Goal: Information Seeking & Learning: Learn about a topic

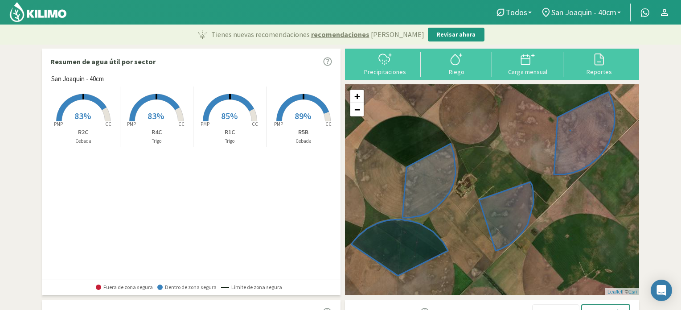
click at [613, 9] on span "San Joaquin - 40cm" at bounding box center [584, 12] width 65 height 9
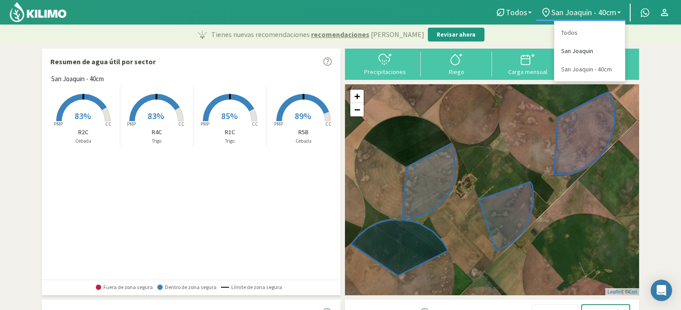
click at [590, 52] on link "San Joaquin" at bounding box center [590, 51] width 70 height 18
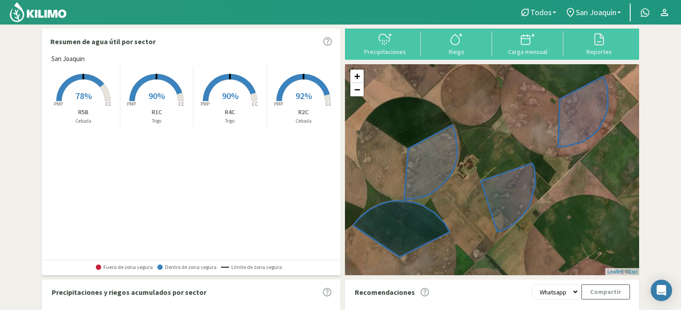
click at [86, 83] on rect at bounding box center [83, 101] width 71 height 71
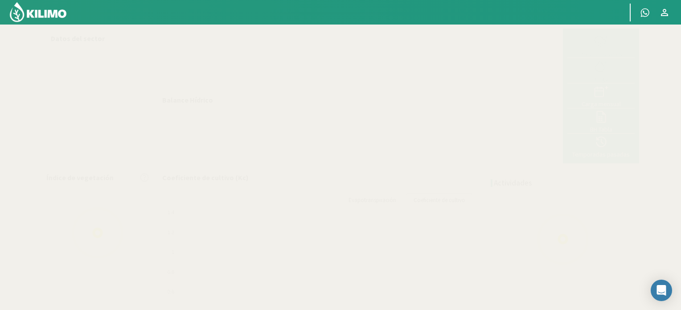
select select "3: Object"
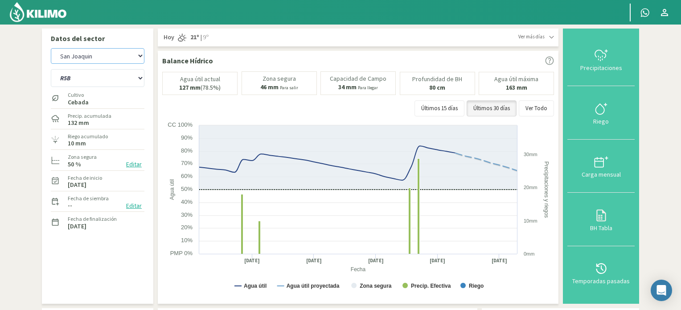
click at [97, 57] on select "San [PERSON_NAME] San [PERSON_NAME] - 40cm" at bounding box center [98, 56] width 94 height 16
click at [51, 48] on select "San [PERSON_NAME] San [PERSON_NAME] - 40cm" at bounding box center [98, 56] width 94 height 16
select select "3: Object"
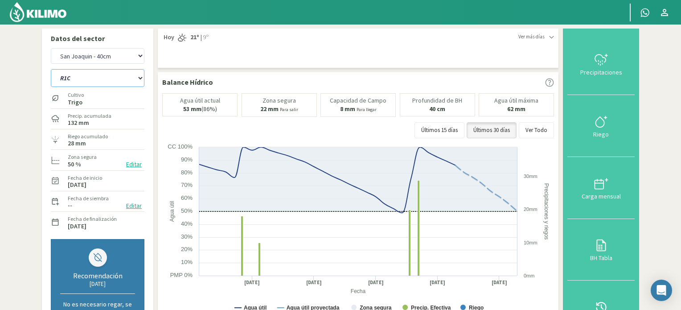
click at [107, 80] on select "R1C R2C R4C R5B" at bounding box center [98, 78] width 94 height 18
select select "7: Object"
click at [51, 69] on select "R1C R2C R4C R5B" at bounding box center [98, 78] width 94 height 18
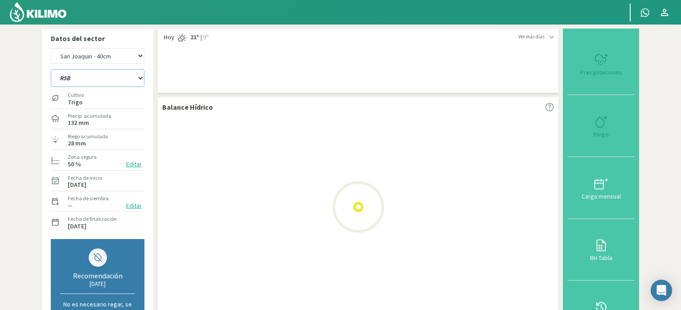
select select "5: Object"
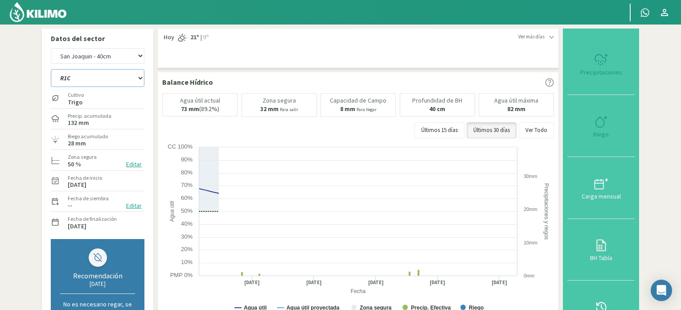
select select "11: Object"
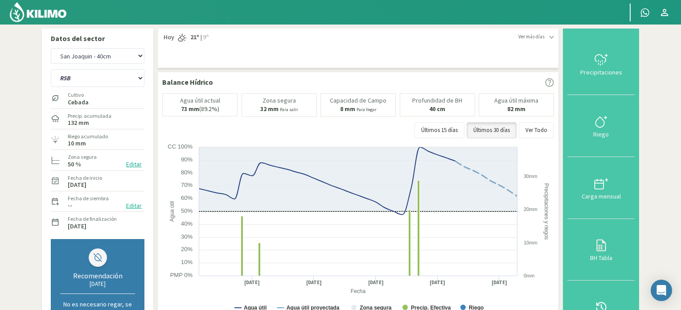
click at [39, 11] on img at bounding box center [38, 11] width 58 height 21
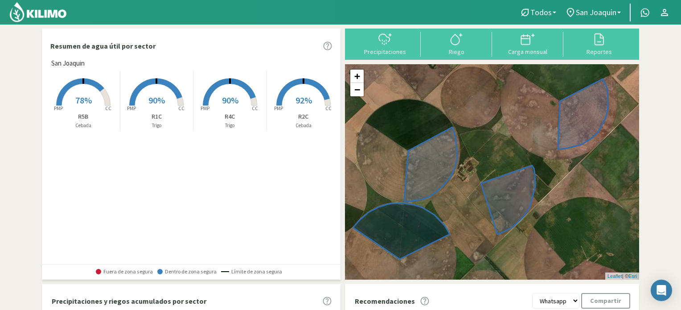
click at [83, 95] on span "78%" at bounding box center [83, 100] width 16 height 11
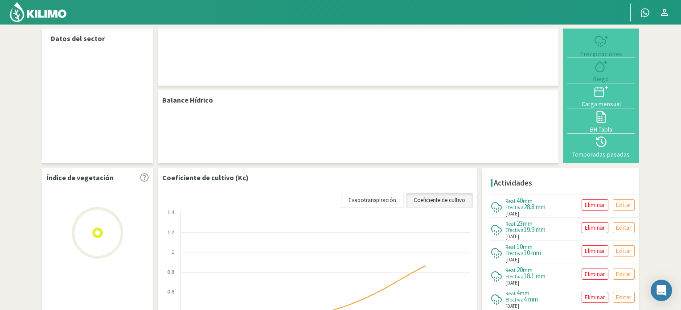
select select "3: Object"
